Goal: Task Accomplishment & Management: Manage account settings

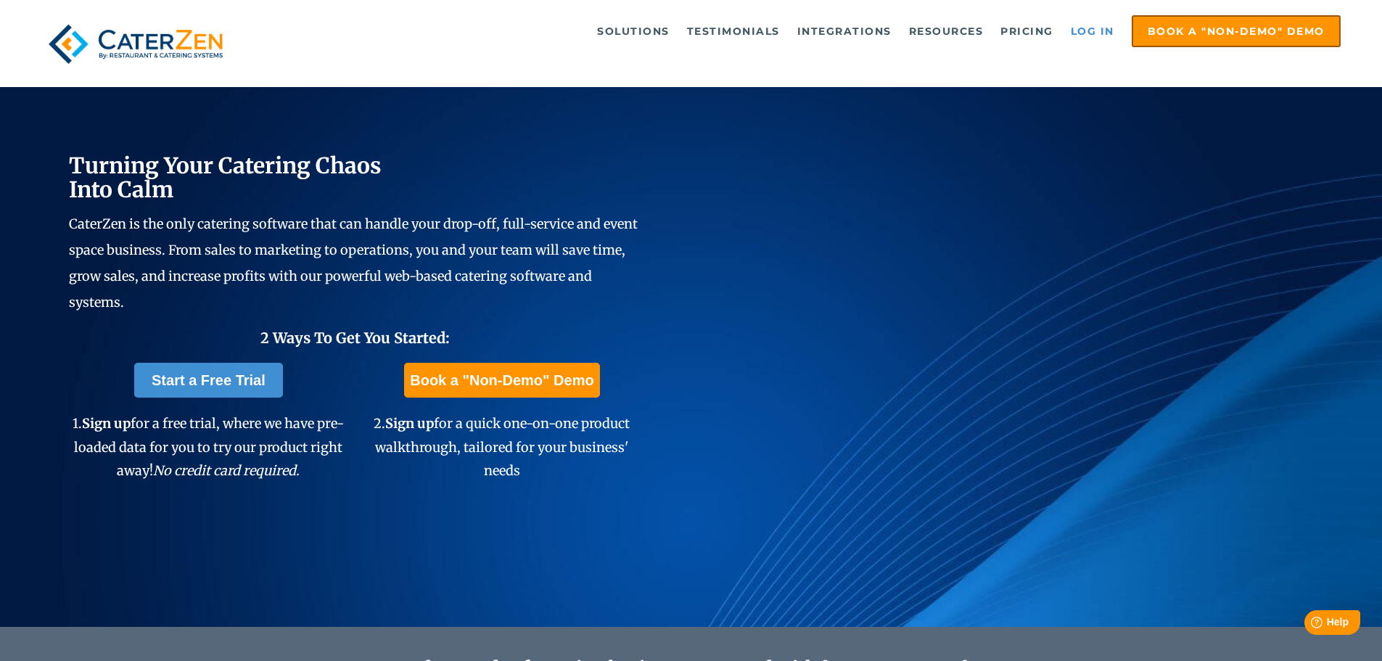
click at [1101, 33] on link "Log in" at bounding box center [1093, 31] width 58 height 29
click at [1081, 31] on link "Log in" at bounding box center [1093, 31] width 58 height 29
click at [1078, 30] on link "Log in" at bounding box center [1093, 31] width 58 height 29
